Goal: Information Seeking & Learning: Learn about a topic

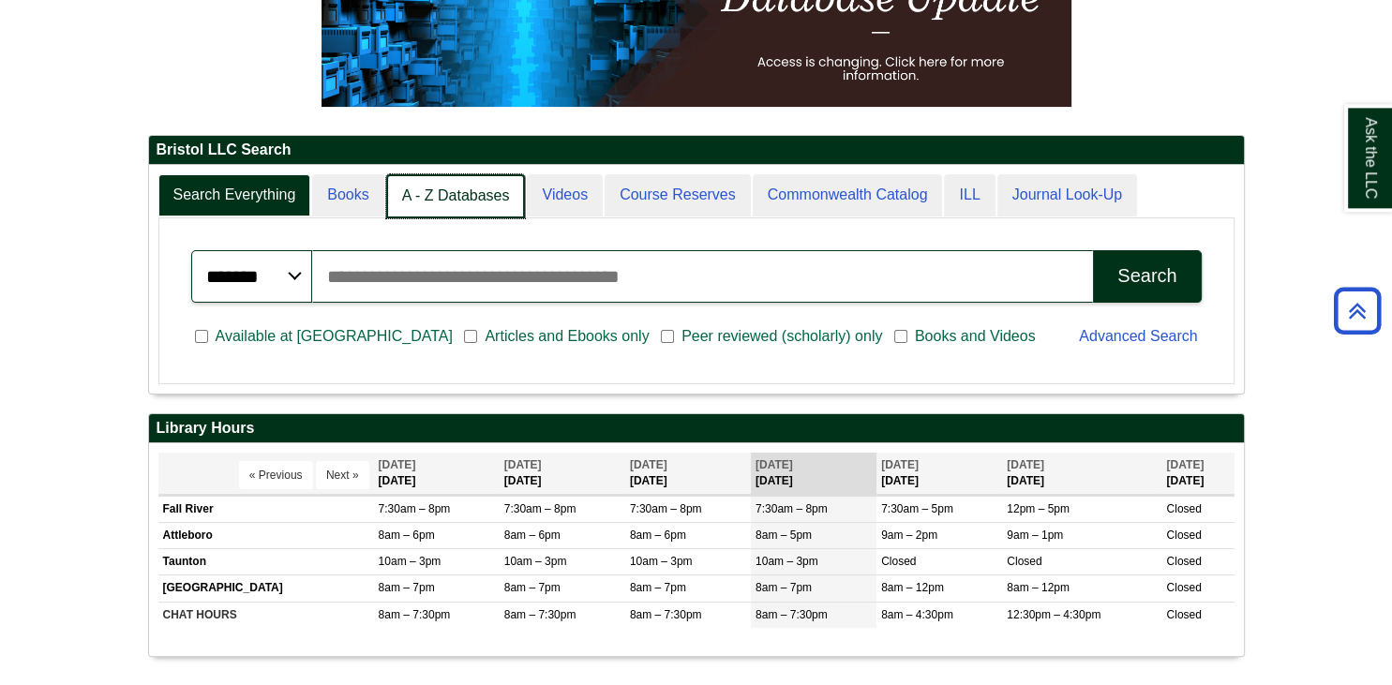
scroll to position [9, 8]
click at [417, 201] on link "A - Z Databases" at bounding box center [456, 196] width 140 height 44
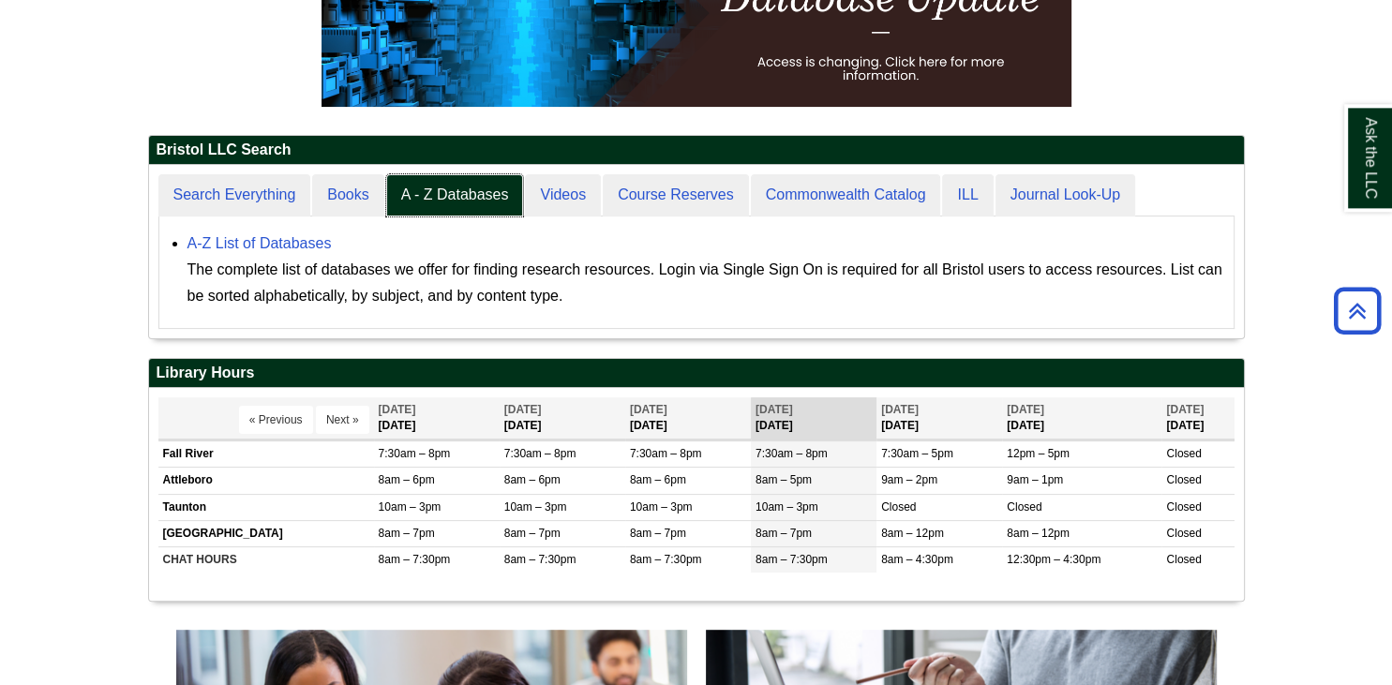
scroll to position [8, 8]
click at [250, 240] on link "A-Z List of Databases" at bounding box center [259, 243] width 144 height 16
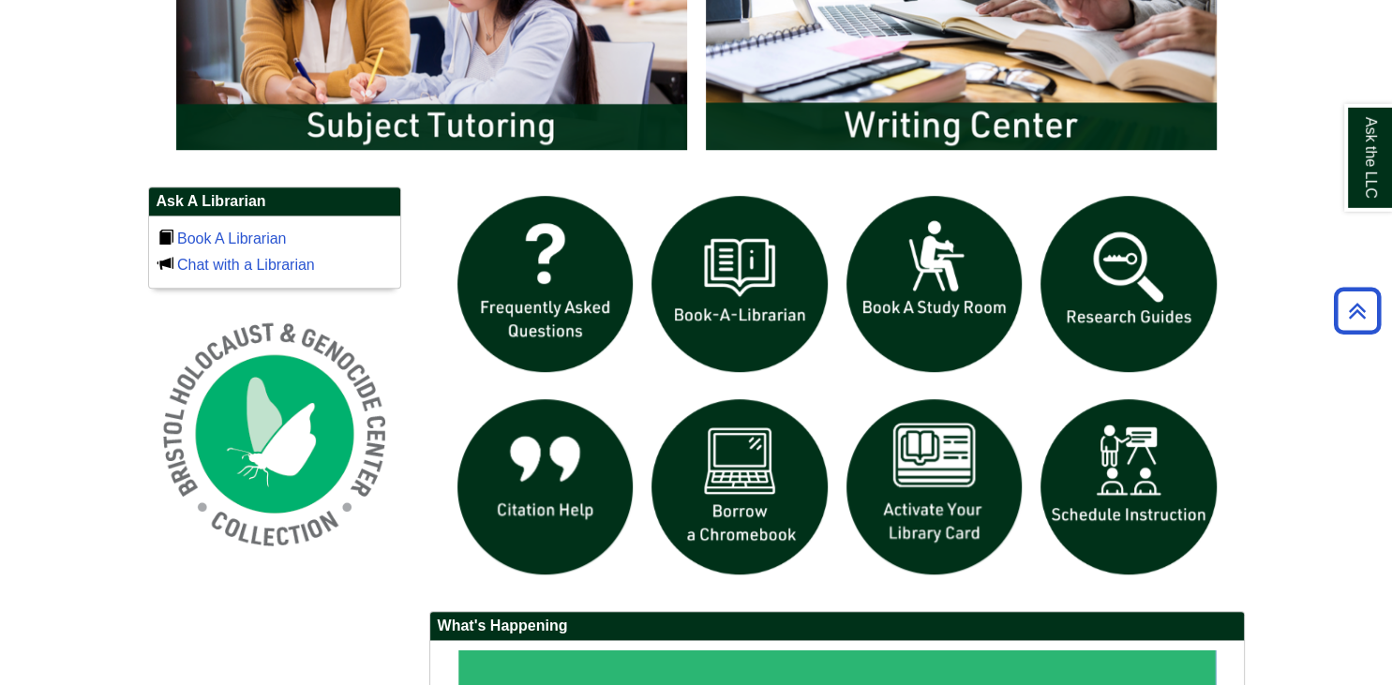
scroll to position [1095, 0]
click at [1119, 300] on img "slideshow" at bounding box center [1128, 284] width 195 height 195
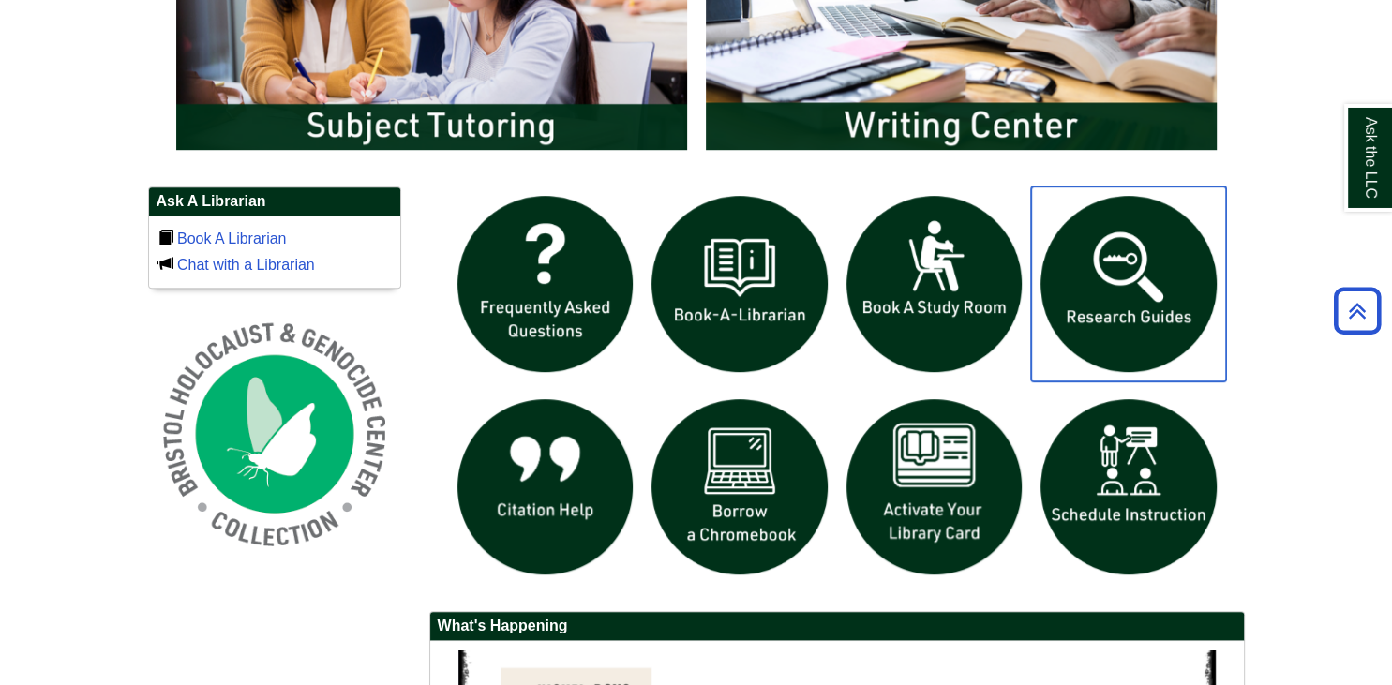
click at [1130, 261] on img "slideshow" at bounding box center [1128, 284] width 195 height 195
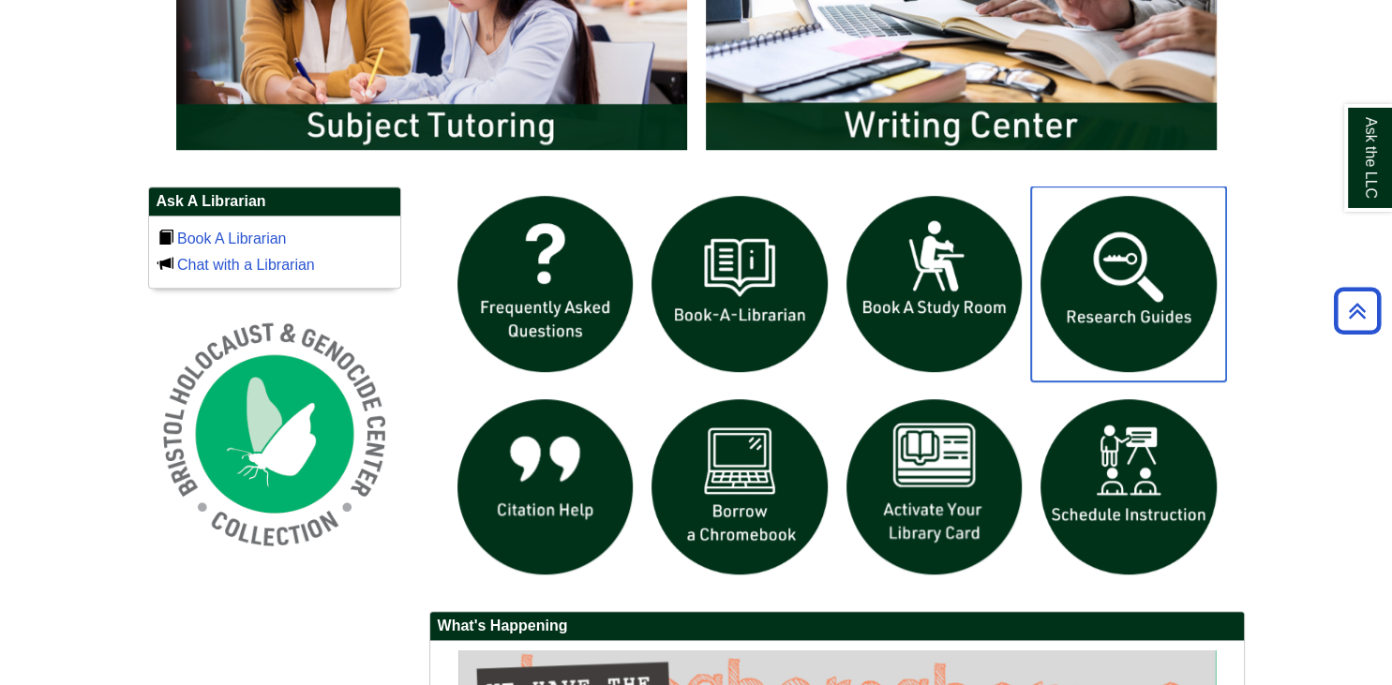
click at [1060, 309] on img "slideshow" at bounding box center [1128, 284] width 195 height 195
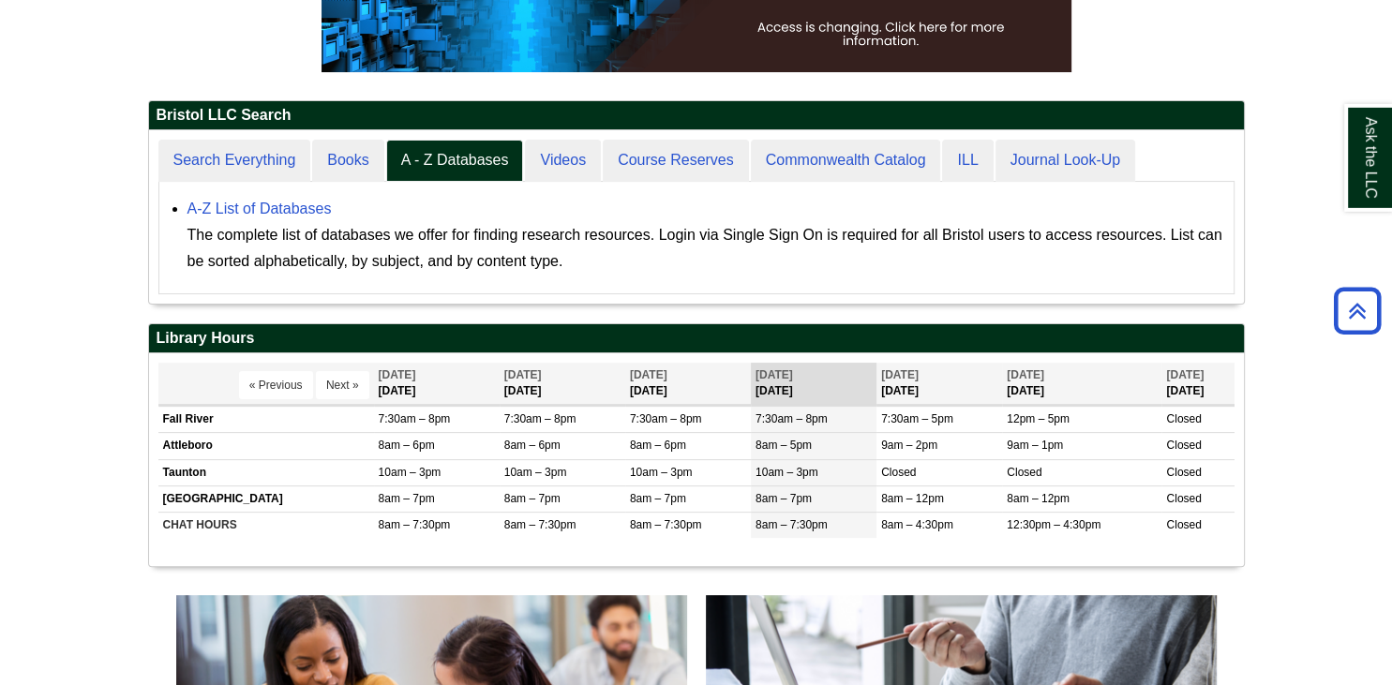
scroll to position [382, 0]
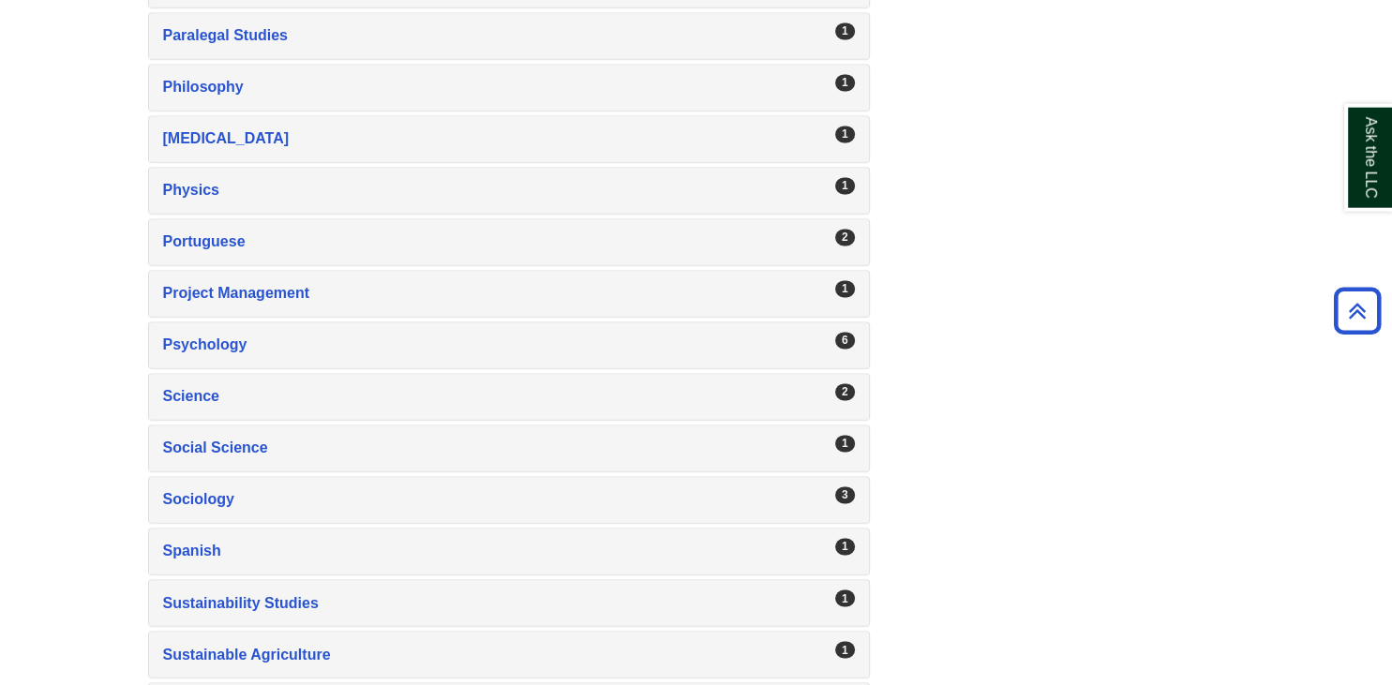
scroll to position [2986, 0]
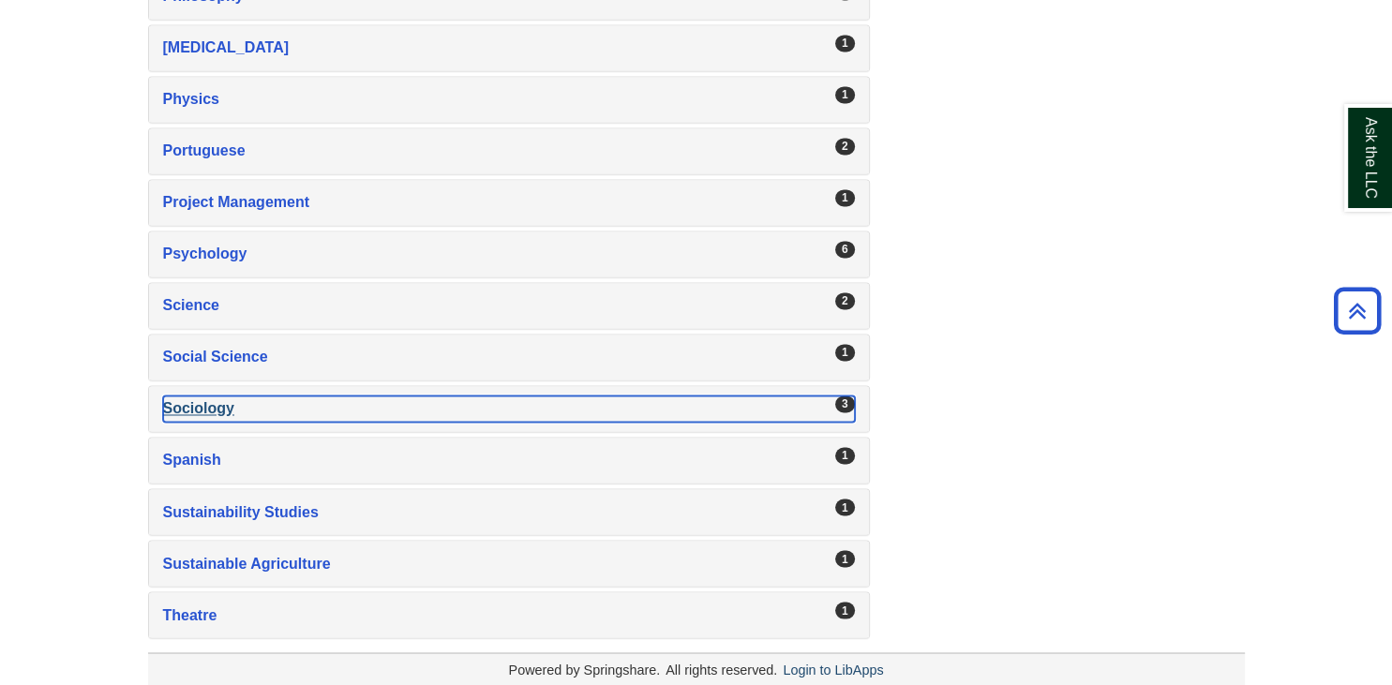
click at [287, 396] on div "Sociology , 3 guides" at bounding box center [509, 409] width 692 height 26
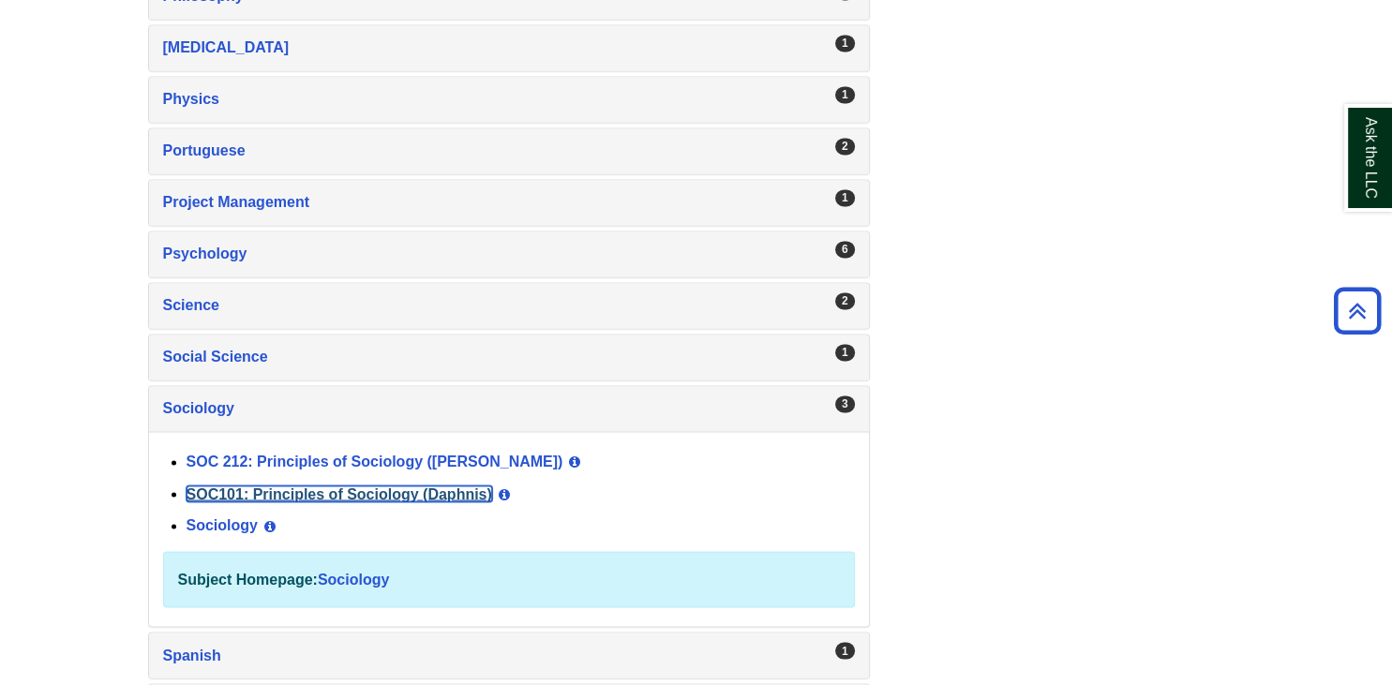
click at [297, 485] on link "SOC101: Principles of Sociology (Daphnis)" at bounding box center [340, 493] width 306 height 16
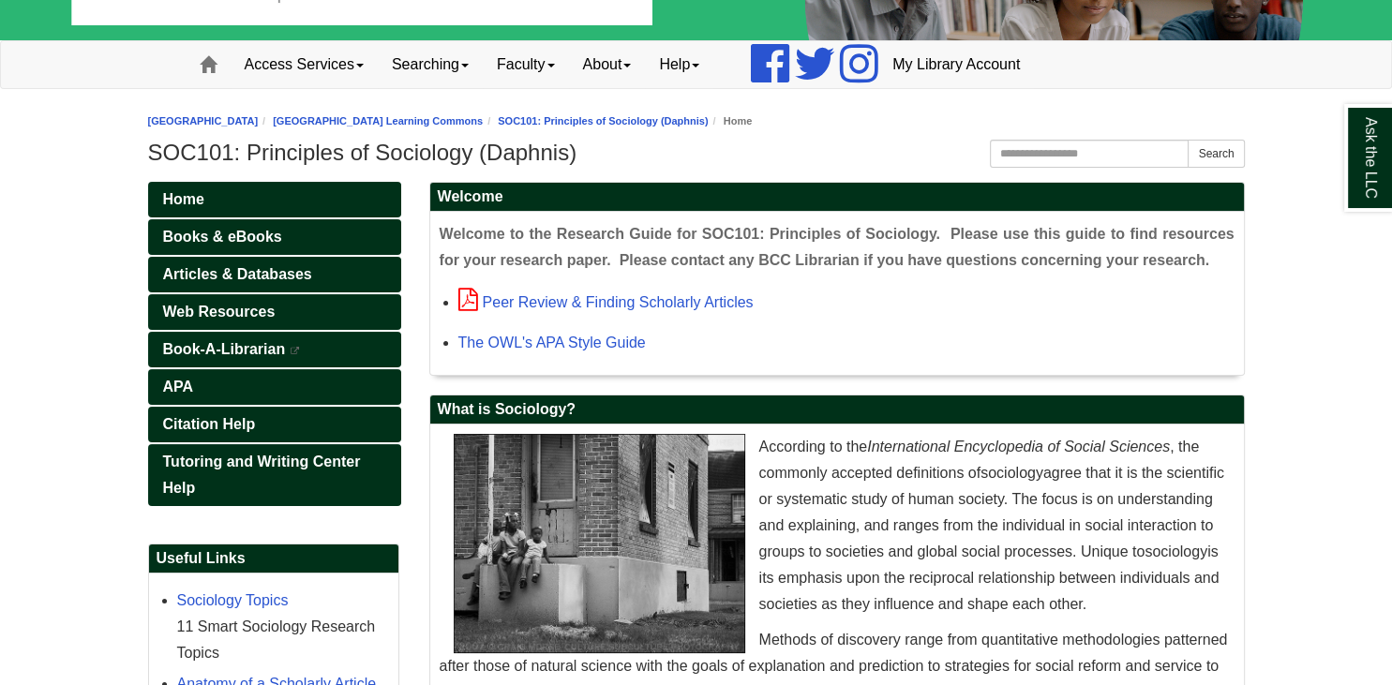
scroll to position [108, 0]
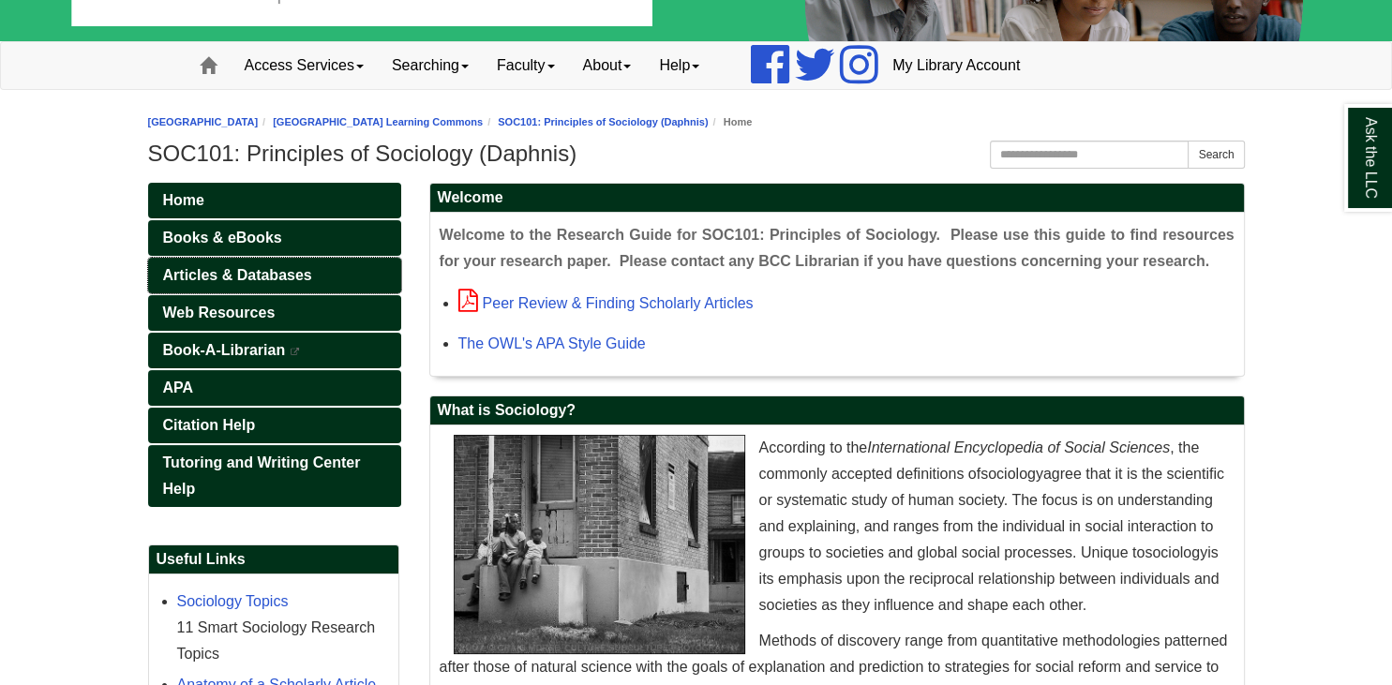
click at [313, 270] on link "Articles & Databases" at bounding box center [274, 276] width 253 height 36
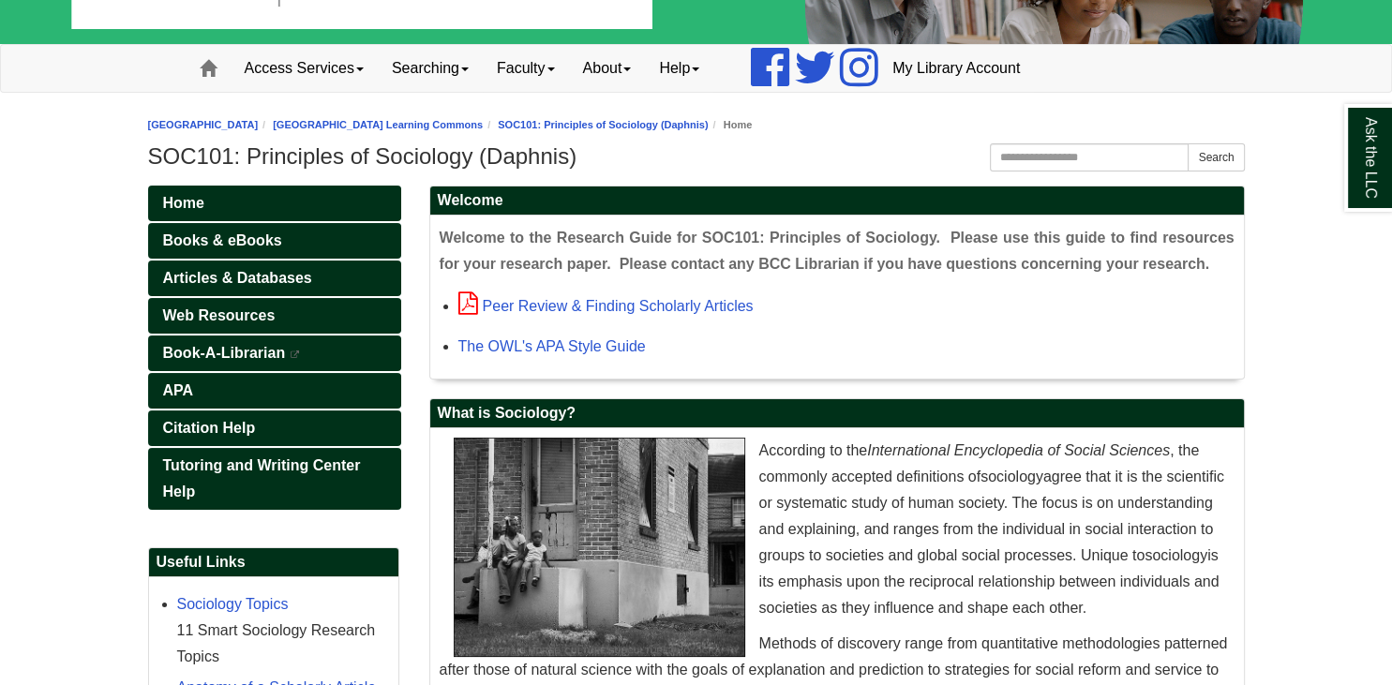
scroll to position [94, 0]
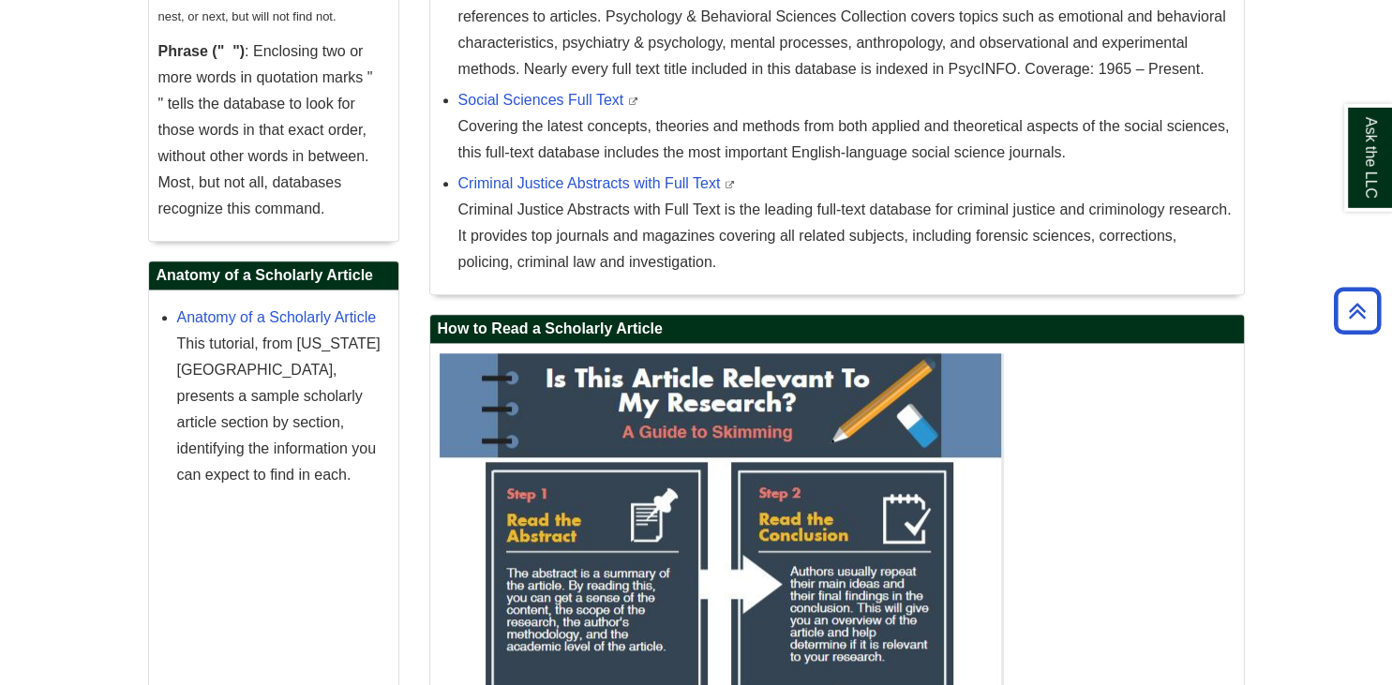
scroll to position [1624, 0]
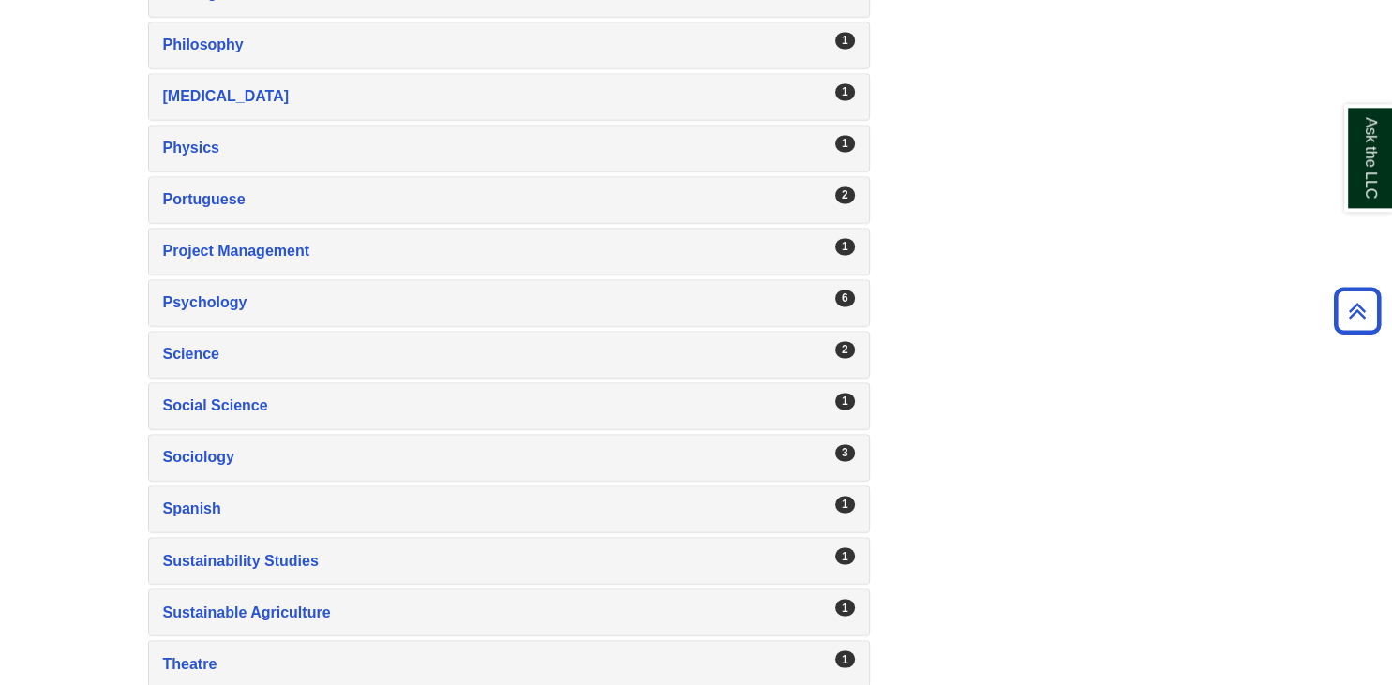
scroll to position [2935, 0]
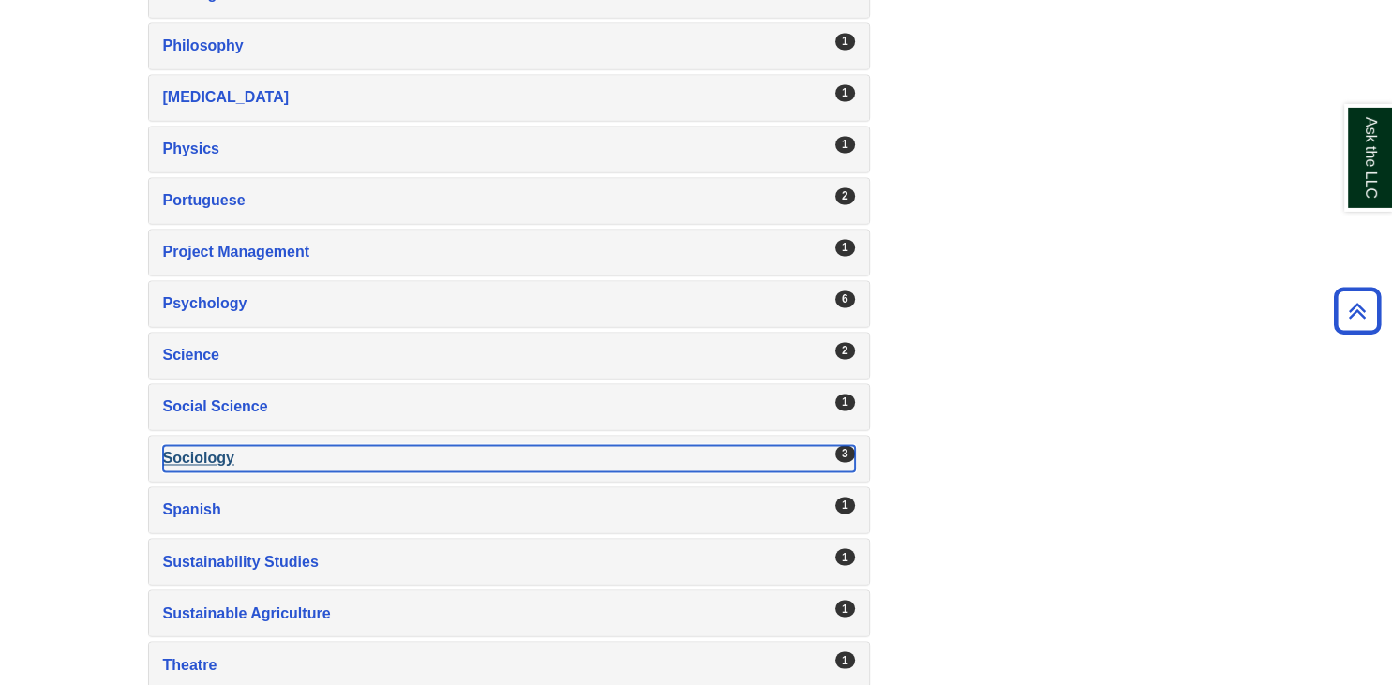
click at [797, 446] on div "Sociology , 3 guides" at bounding box center [509, 459] width 692 height 26
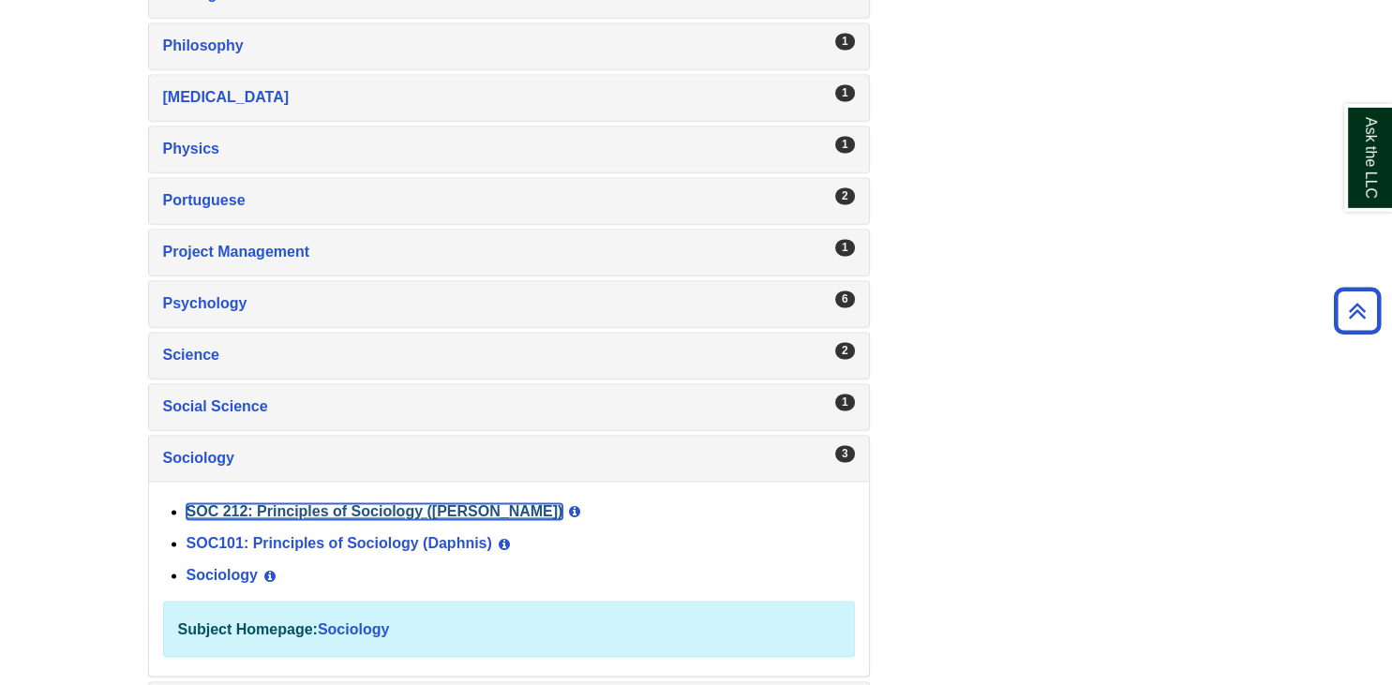
click at [394, 504] on link "SOC 212: Principles of Sociology ([PERSON_NAME])" at bounding box center [375, 512] width 377 height 16
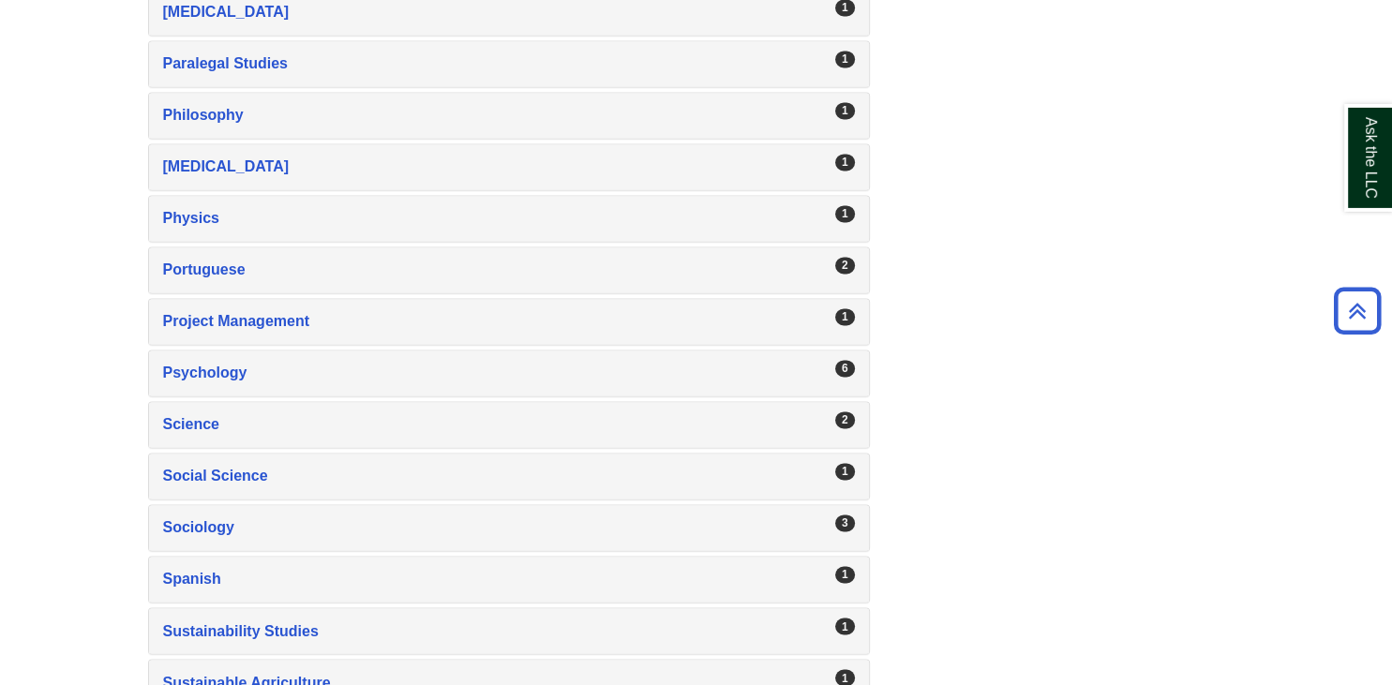
scroll to position [2986, 0]
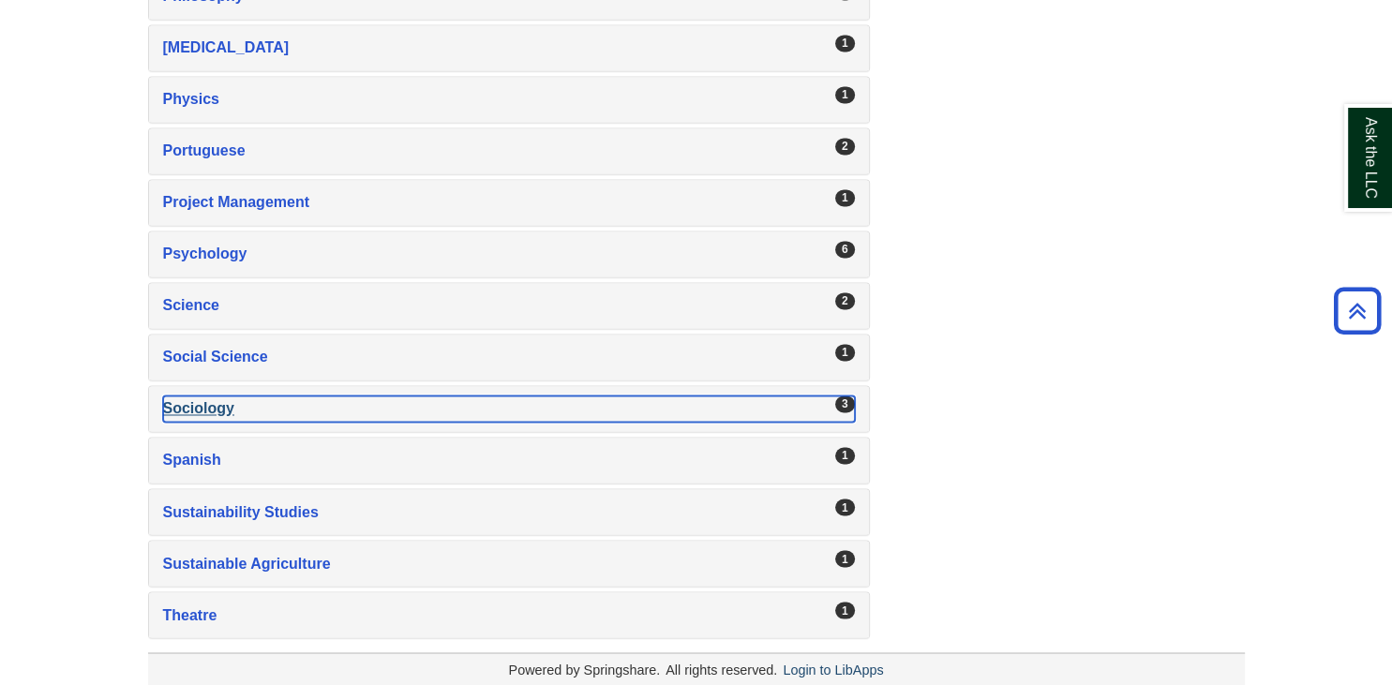
click at [226, 396] on div "Sociology , 3 guides" at bounding box center [509, 409] width 692 height 26
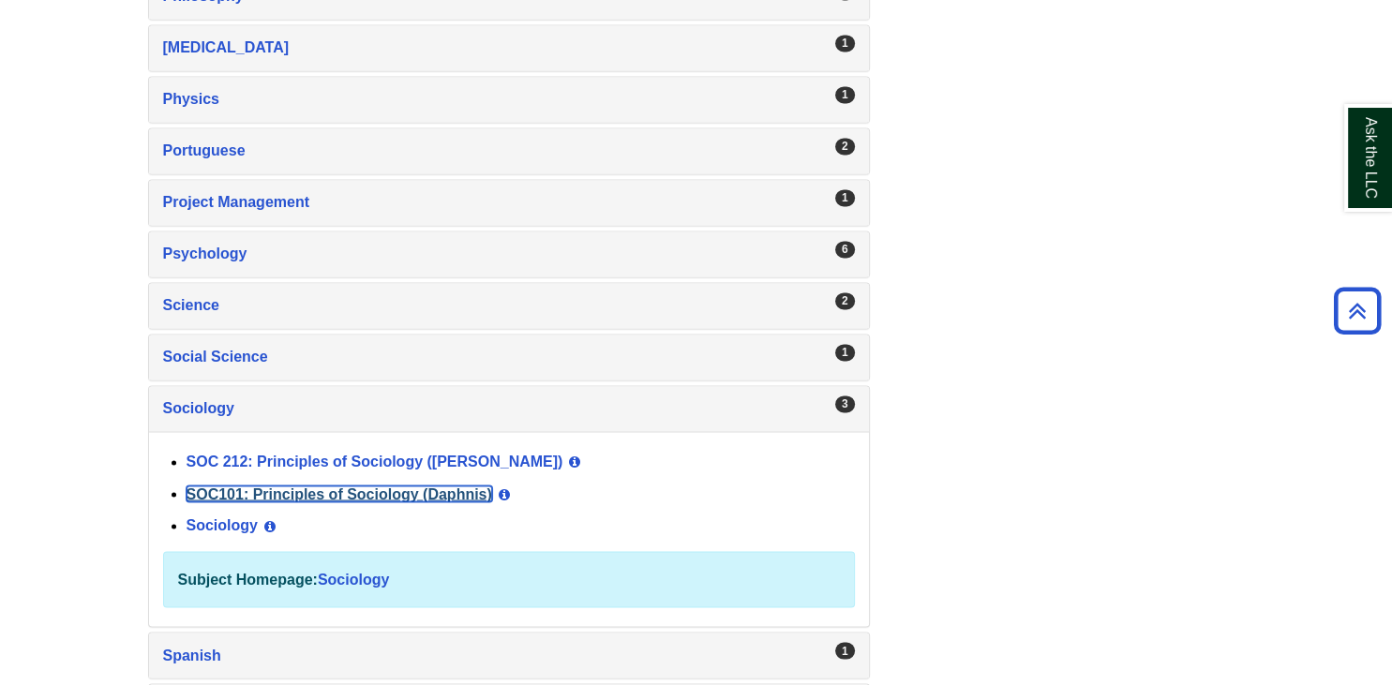
click at [247, 485] on link "SOC101: Principles of Sociology (Daphnis)" at bounding box center [340, 493] width 306 height 16
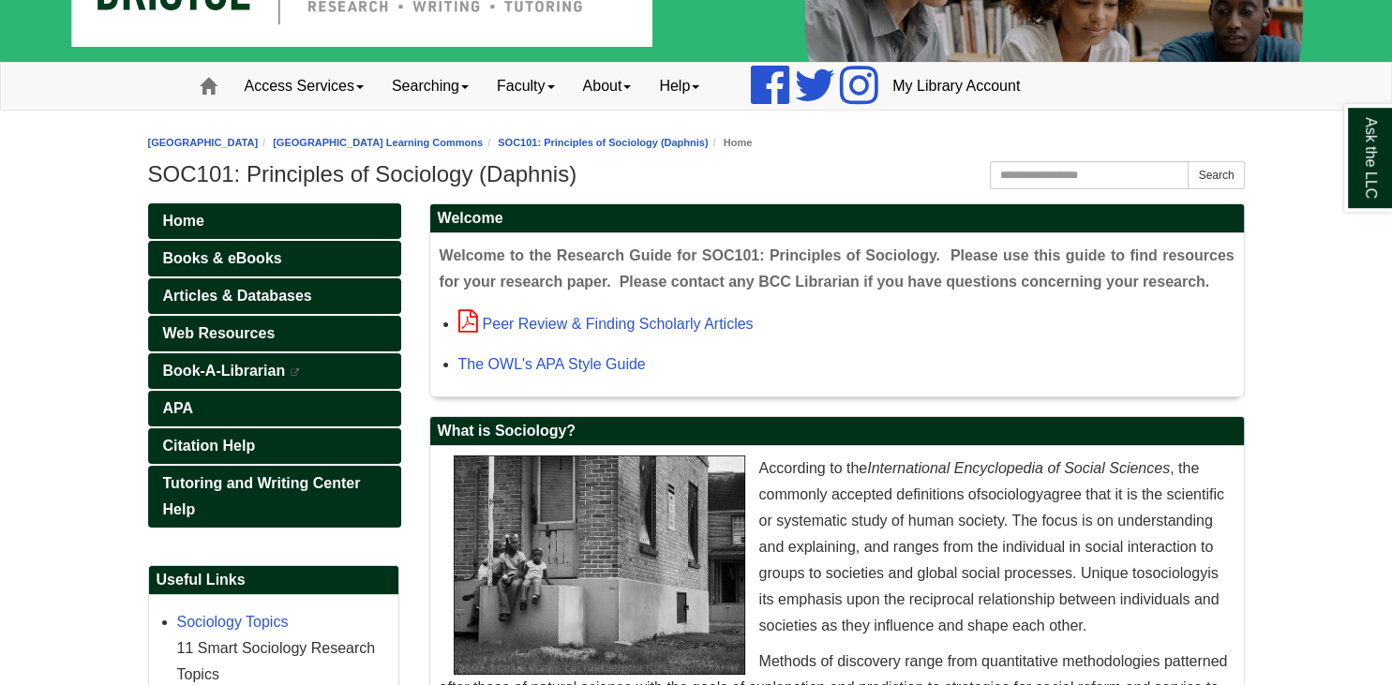
scroll to position [249, 0]
